Goal: Task Accomplishment & Management: Manage account settings

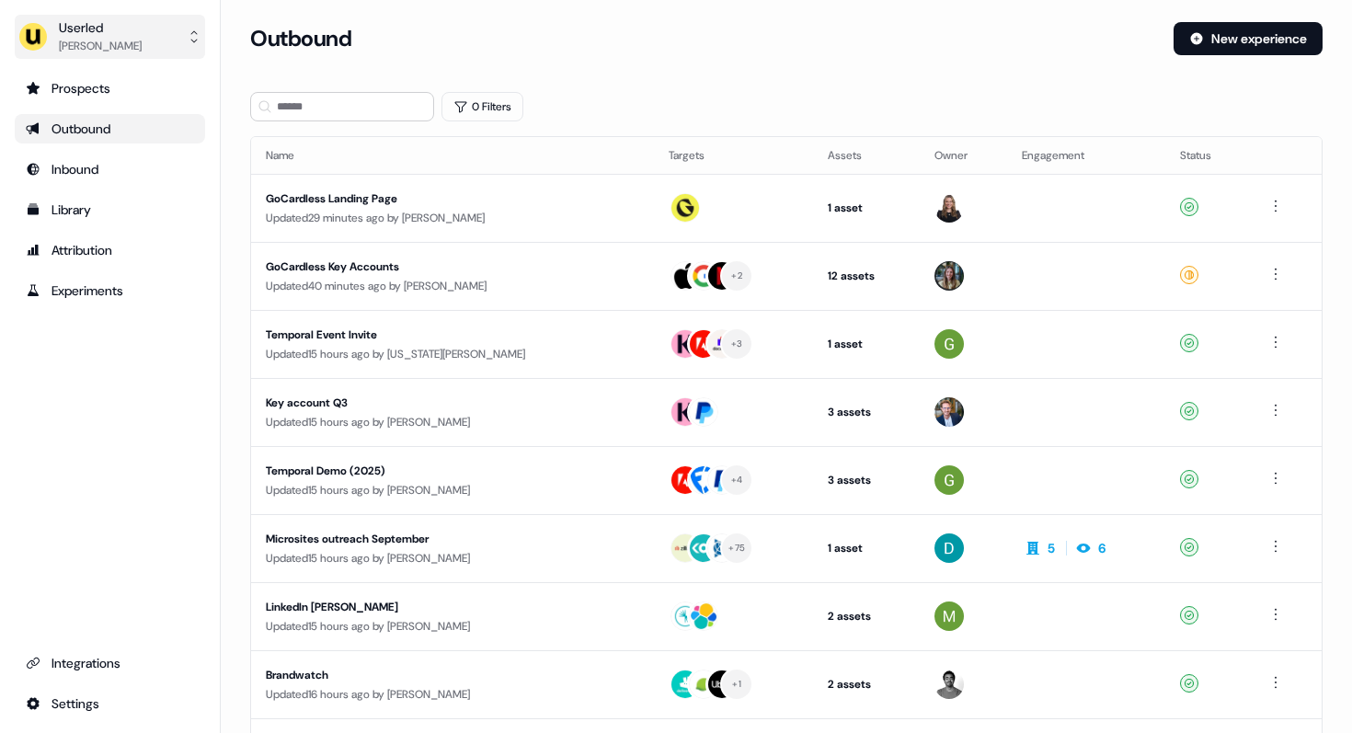
click at [104, 41] on div "[PERSON_NAME]" at bounding box center [100, 46] width 83 height 18
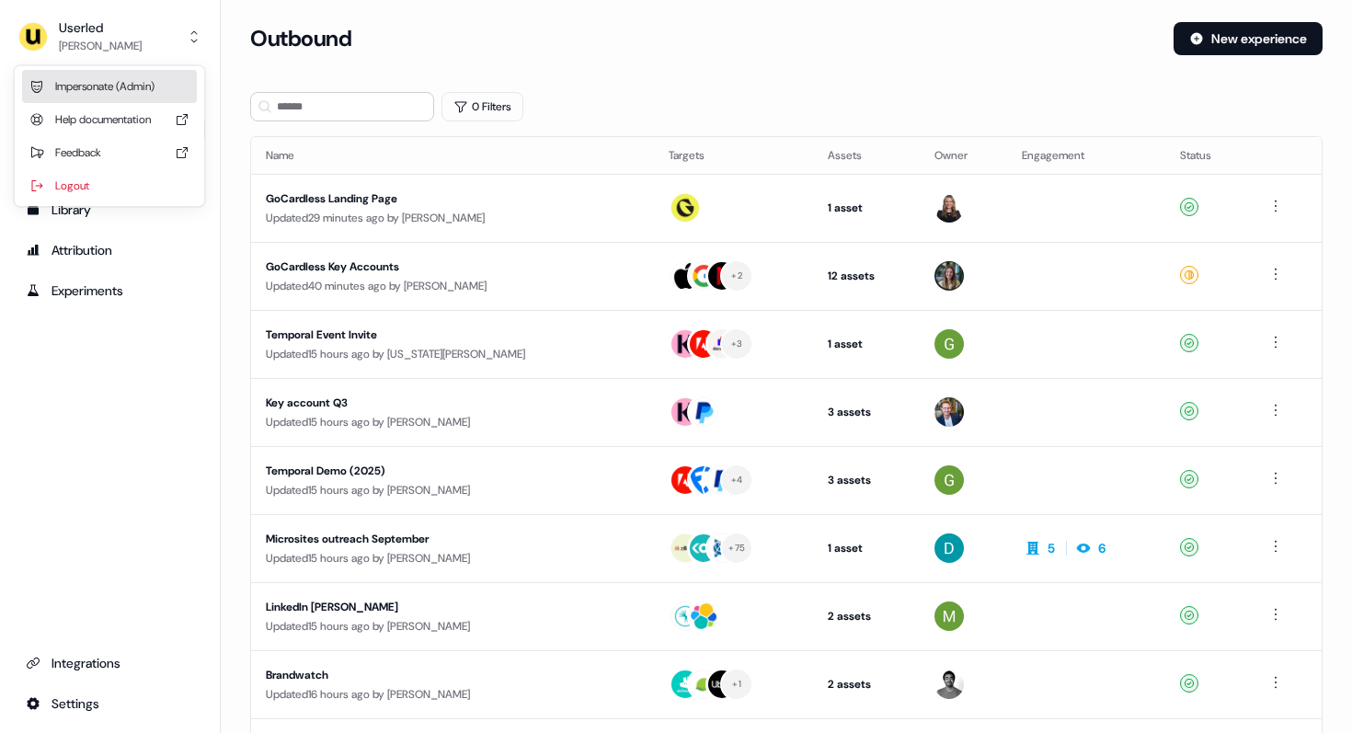
click at [106, 83] on div "Impersonate (Admin)" at bounding box center [109, 86] width 175 height 33
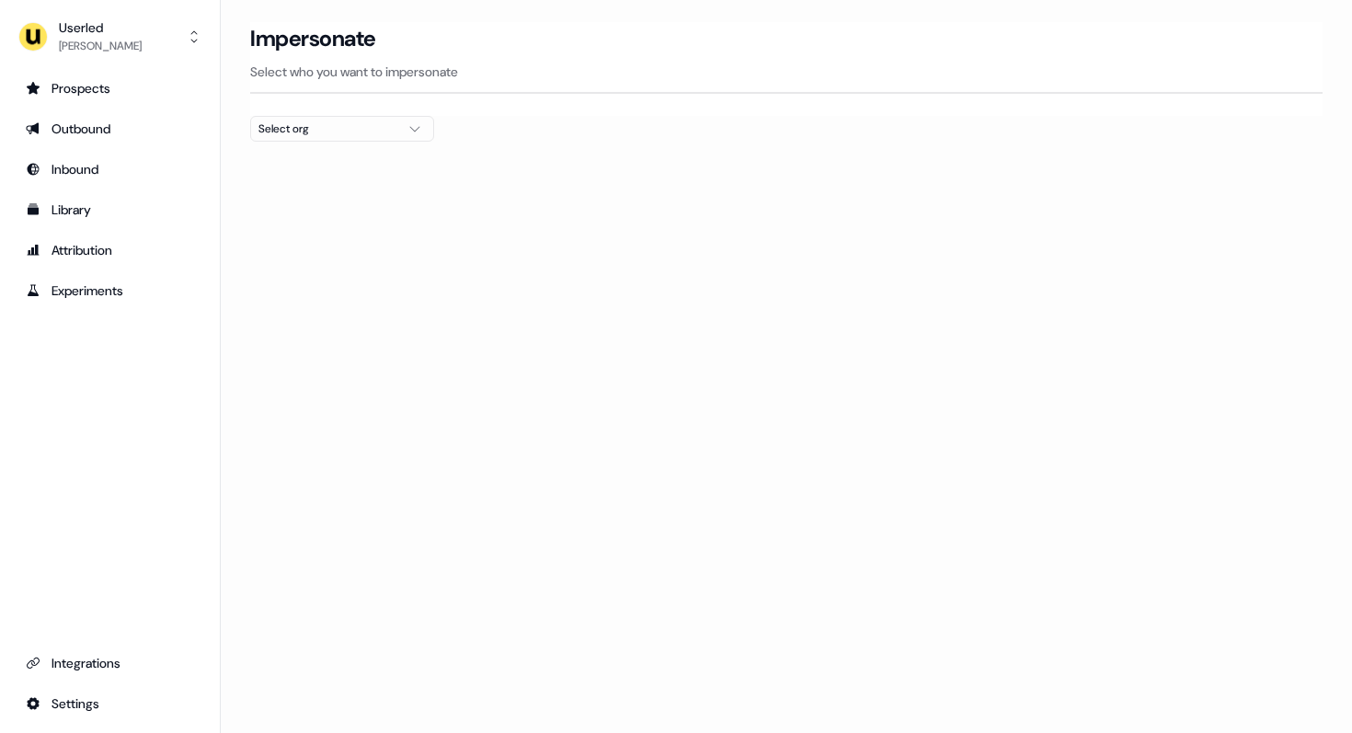
click at [307, 123] on div "Select org" at bounding box center [327, 129] width 138 height 18
type input "***"
click at [312, 195] on div "Go1 [GEOGRAPHIC_DATA]" at bounding box center [342, 194] width 182 height 29
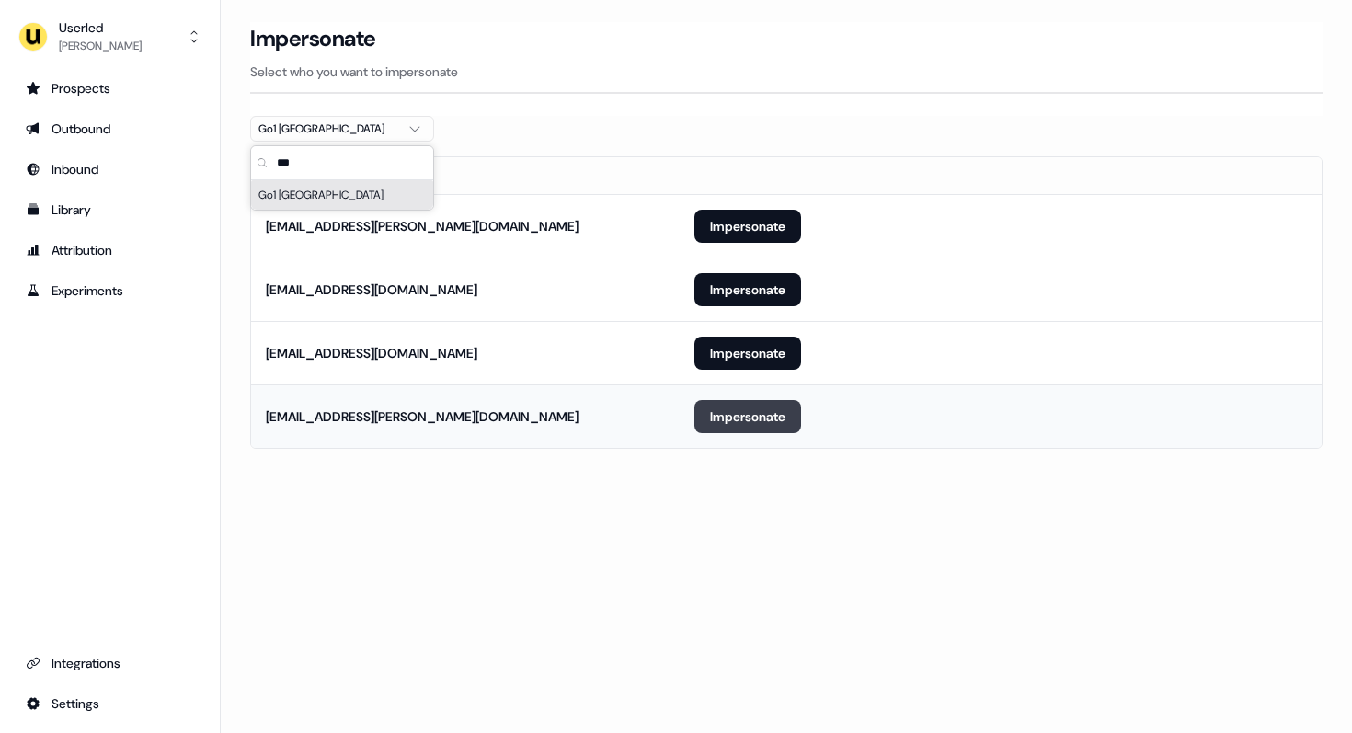
click at [746, 420] on button "Impersonate" at bounding box center [747, 416] width 107 height 33
